Goal: Find specific page/section: Find specific page/section

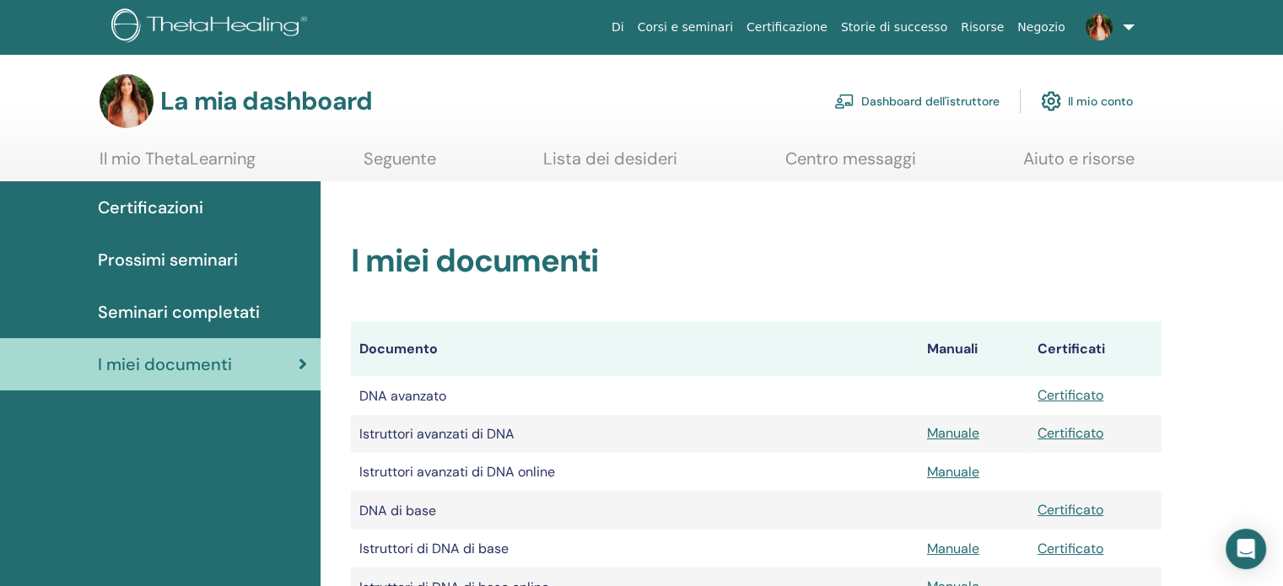
click at [912, 107] on font "Dashboard dell'istruttore" at bounding box center [930, 101] width 138 height 15
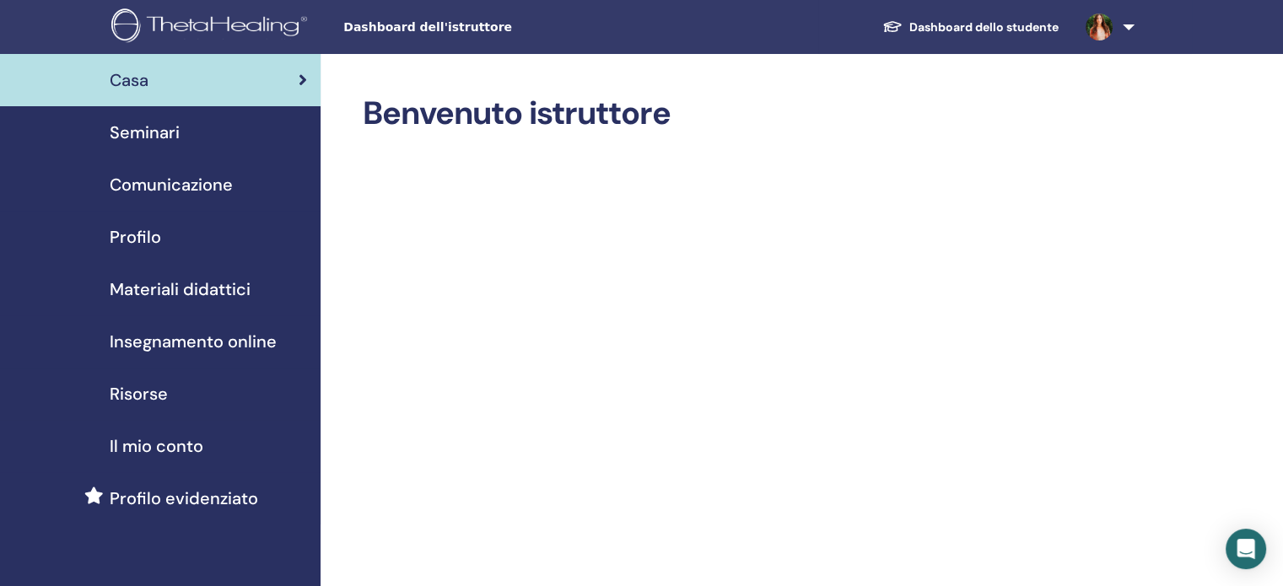
click at [187, 294] on font "Materiali didattici" at bounding box center [180, 289] width 141 height 22
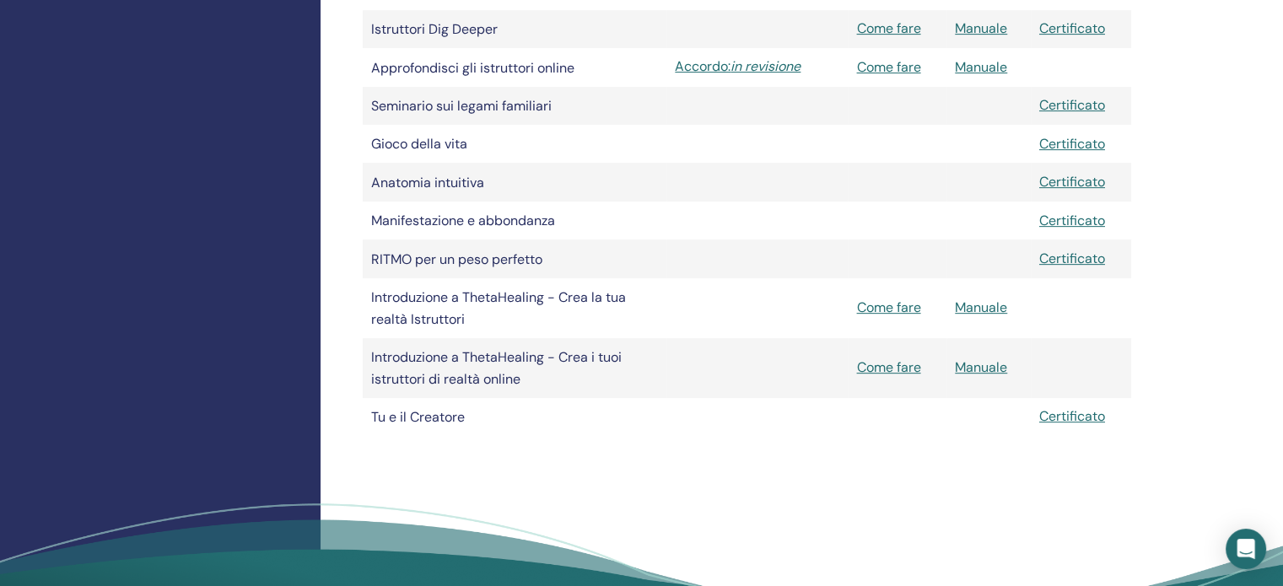
scroll to position [681, 0]
click at [904, 316] on font "Come fare" at bounding box center [888, 307] width 64 height 18
